Goal: Information Seeking & Learning: Learn about a topic

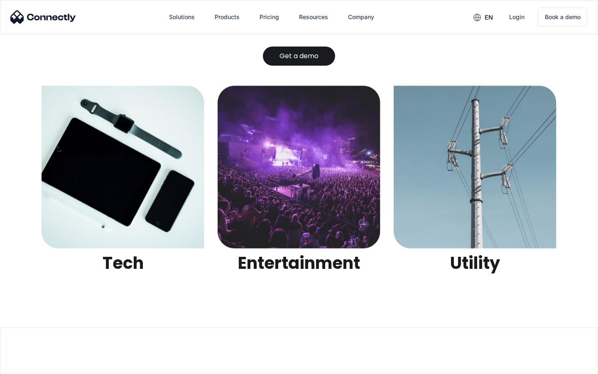
scroll to position [2619, 0]
